Goal: Transaction & Acquisition: Purchase product/service

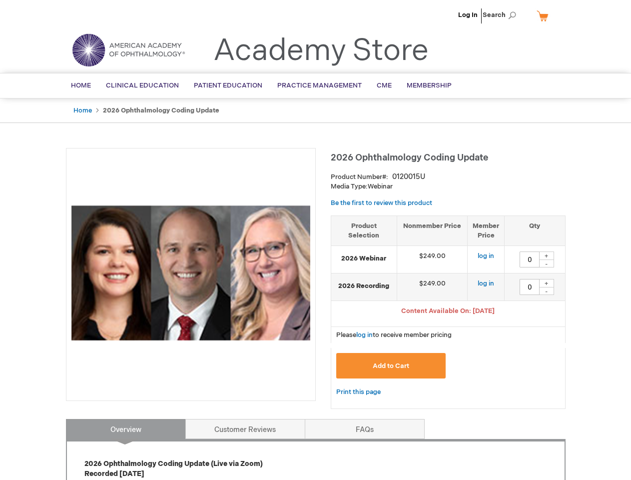
click at [315, 240] on div at bounding box center [191, 274] width 250 height 253
click at [502, 15] on span "Search" at bounding box center [502, 15] width 38 height 20
click at [448, 312] on span "Content Available On: [DATE]" at bounding box center [447, 311] width 93 height 8
click at [547, 255] on div "+" at bounding box center [546, 255] width 15 height 8
click at [547, 263] on div "-" at bounding box center [546, 263] width 15 height 8
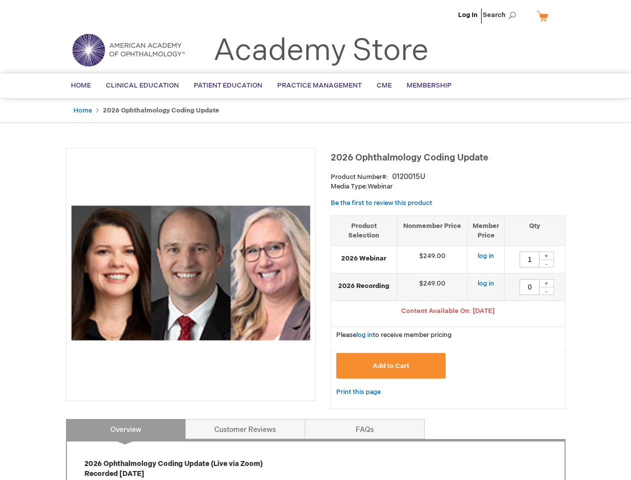
type input "0"
click at [547, 283] on div "+" at bounding box center [546, 283] width 15 height 8
click at [547, 291] on div "-" at bounding box center [546, 291] width 15 height 8
type input "0"
